Goal: Task Accomplishment & Management: Manage account settings

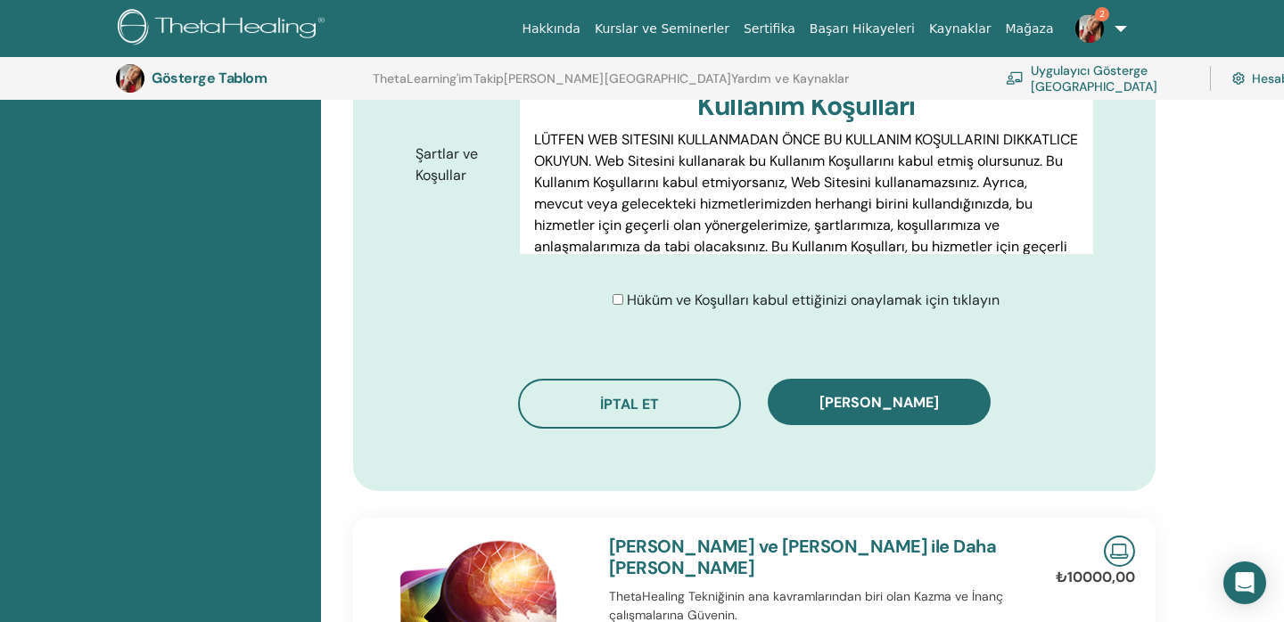
scroll to position [964, 0]
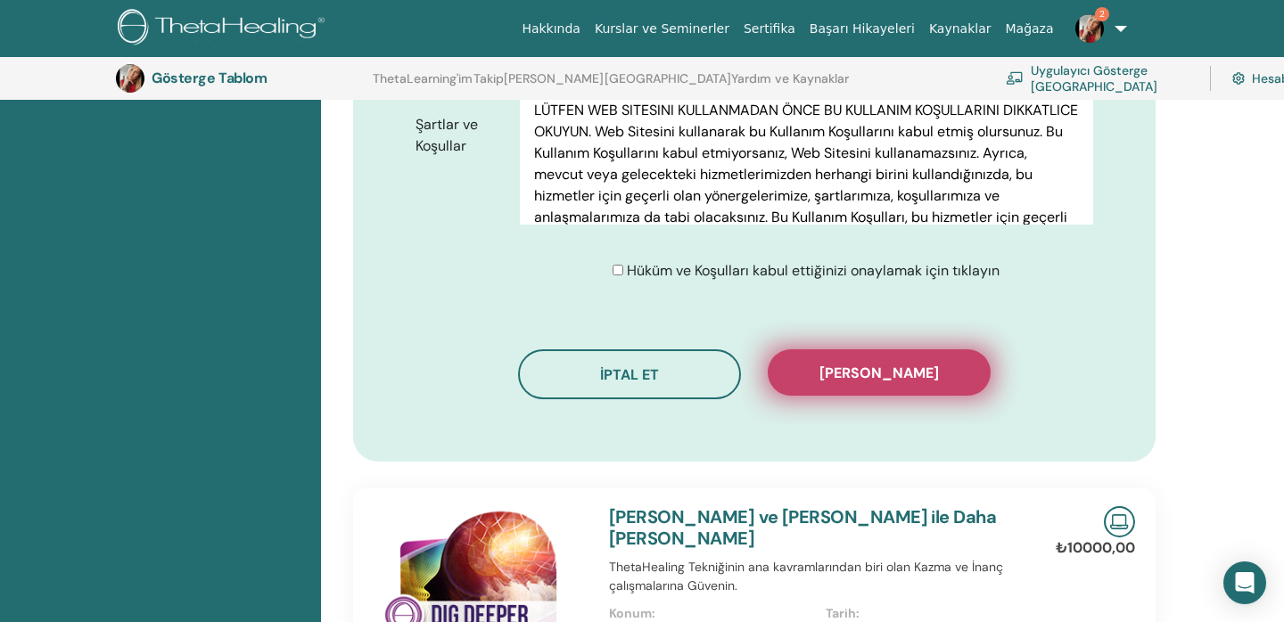
click at [878, 383] on span "[PERSON_NAME]" at bounding box center [880, 373] width 120 height 19
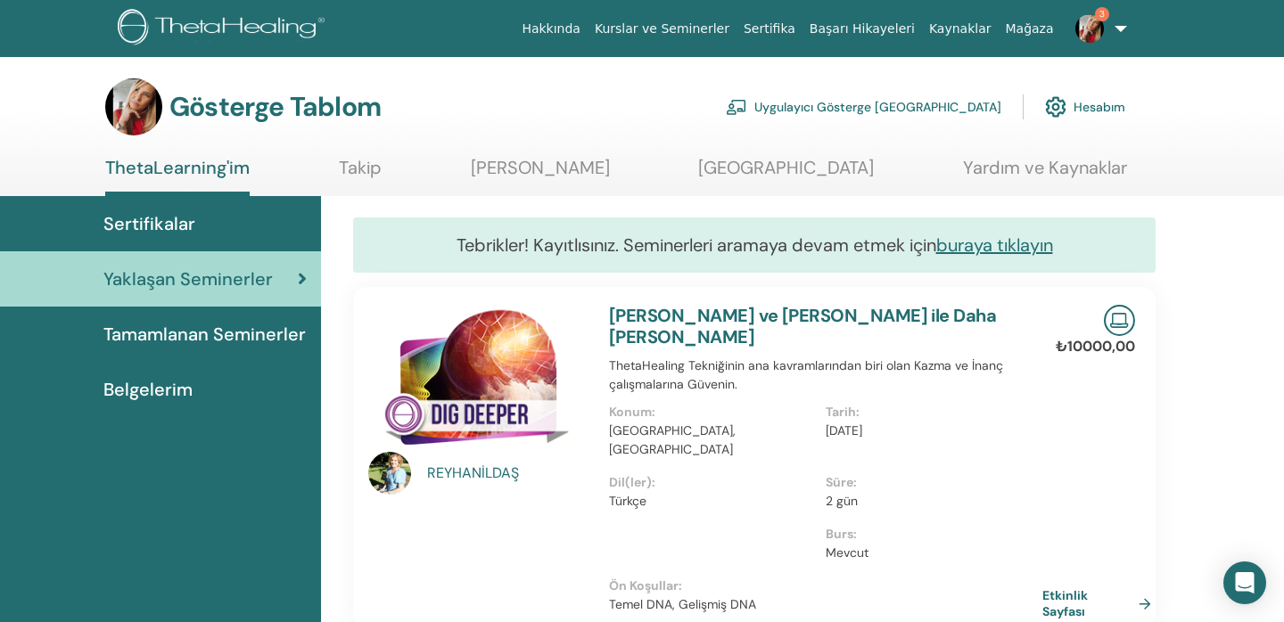
click at [246, 336] on span "Tamamlanan Seminerler" at bounding box center [204, 334] width 202 height 27
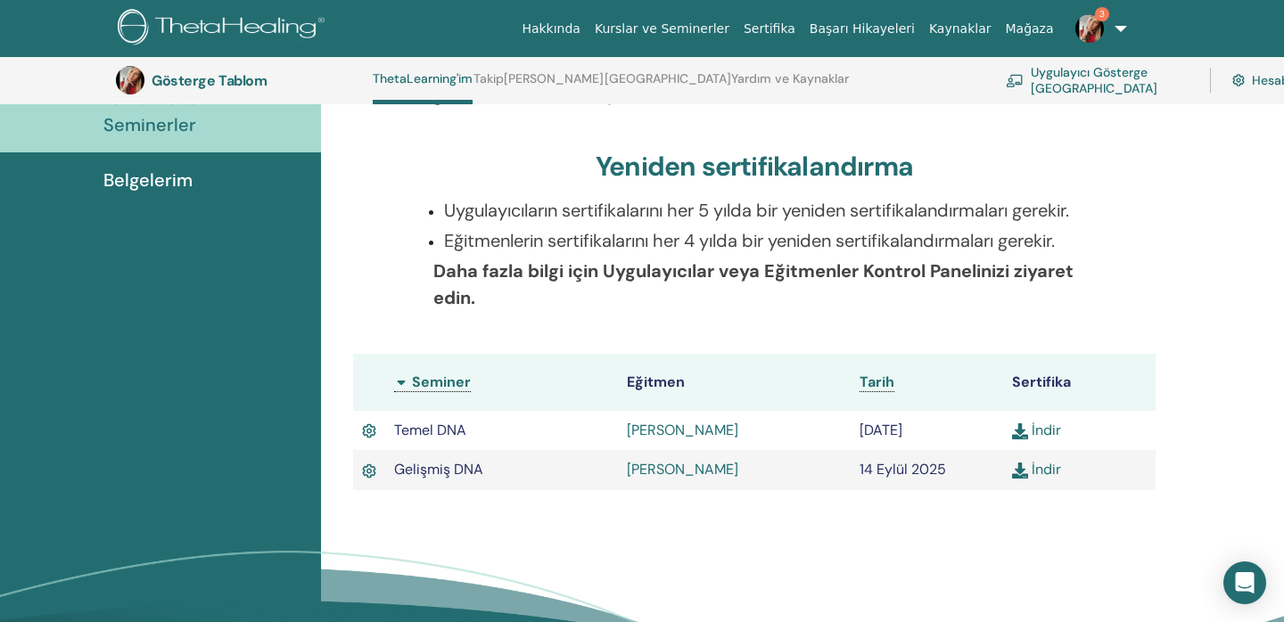
scroll to position [310, 0]
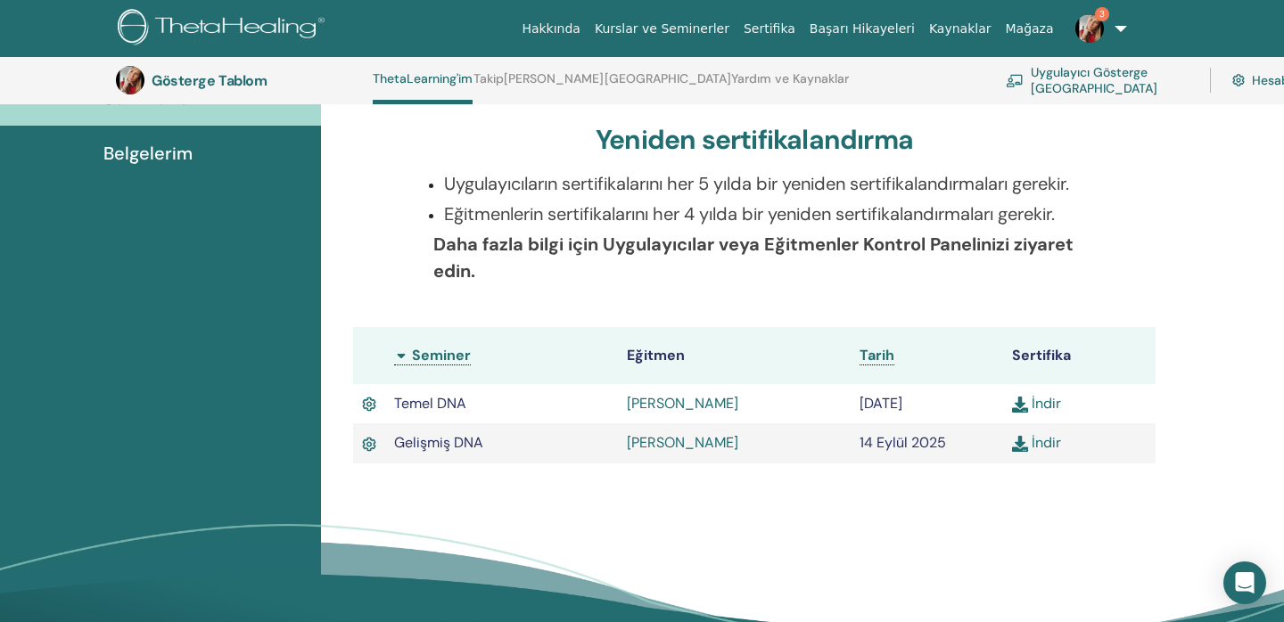
click at [1022, 447] on img at bounding box center [1020, 444] width 16 height 16
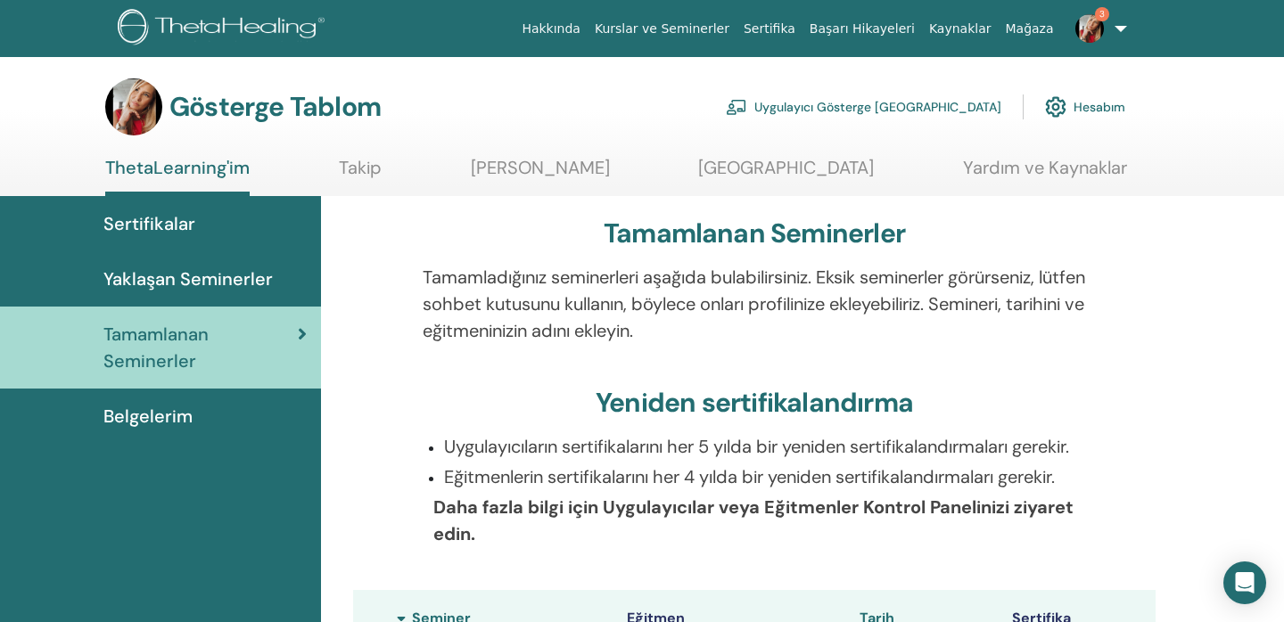
scroll to position [0, 0]
click at [889, 111] on link "Uygulayıcı Gösterge [GEOGRAPHIC_DATA]" at bounding box center [864, 106] width 276 height 39
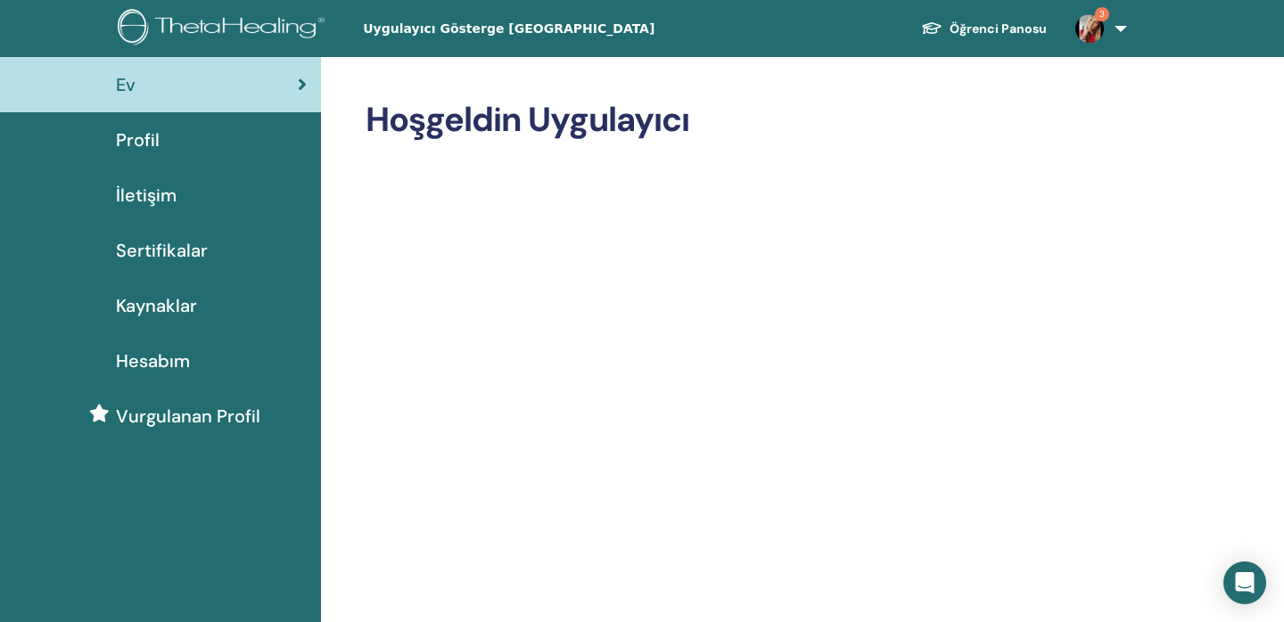
click at [143, 143] on span "Profil" at bounding box center [138, 140] width 44 height 27
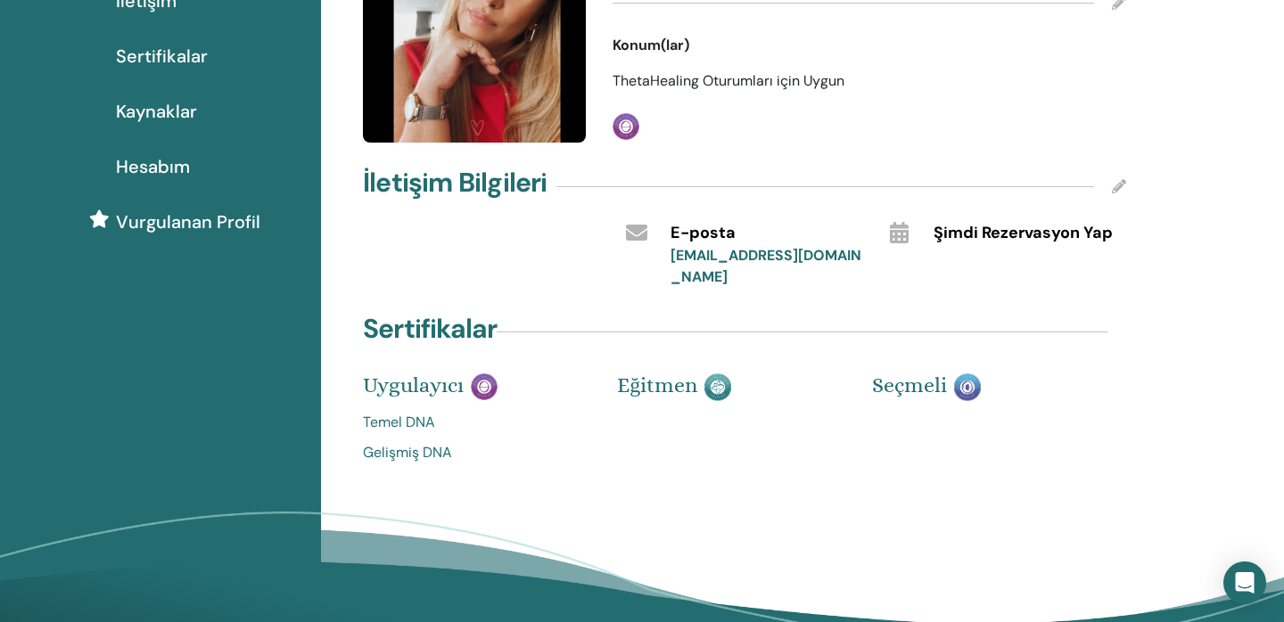
scroll to position [195, 0]
click at [723, 389] on img at bounding box center [718, 387] width 27 height 28
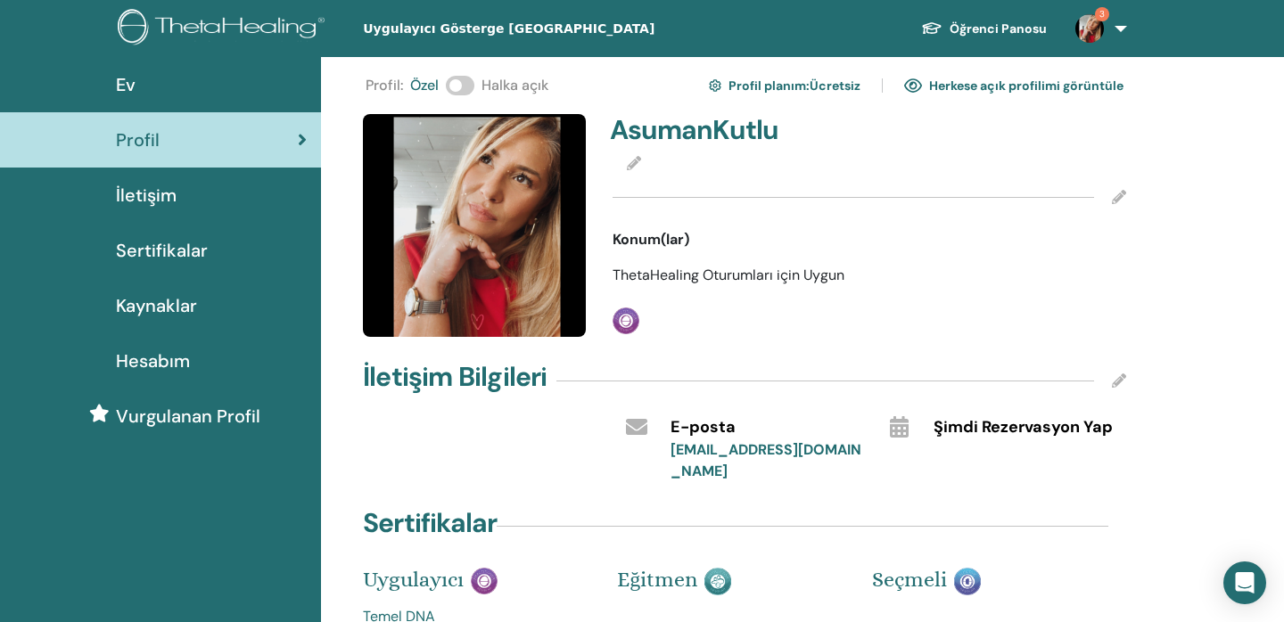
scroll to position [0, 0]
click at [458, 87] on span at bounding box center [460, 86] width 29 height 20
click at [1056, 86] on link "Herkese açık profilimi görüntüle" at bounding box center [1013, 85] width 219 height 29
